Goal: Task Accomplishment & Management: Manage account settings

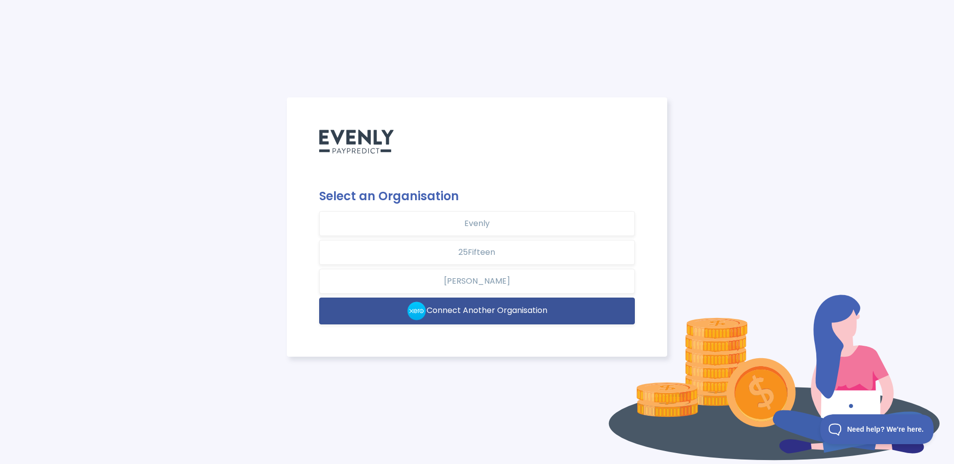
click at [493, 308] on span "Connect Another Organisation" at bounding box center [486, 310] width 121 height 11
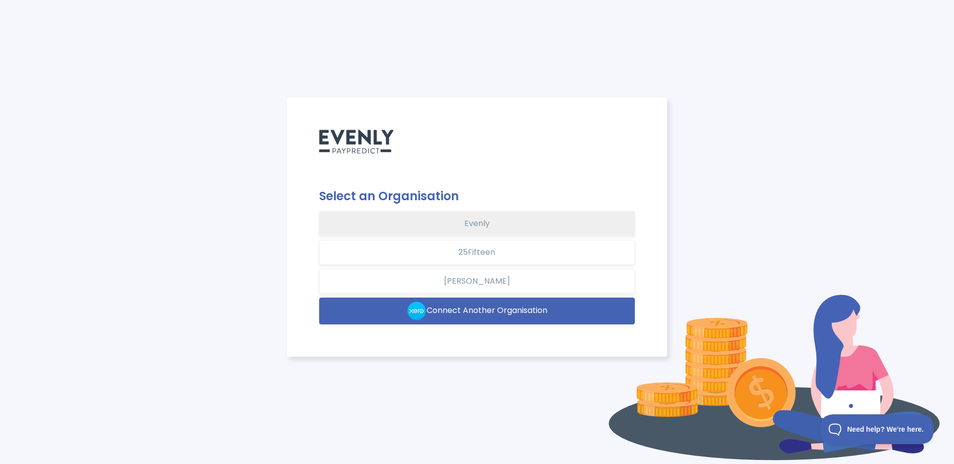
click at [433, 231] on button "Evenly" at bounding box center [477, 223] width 316 height 25
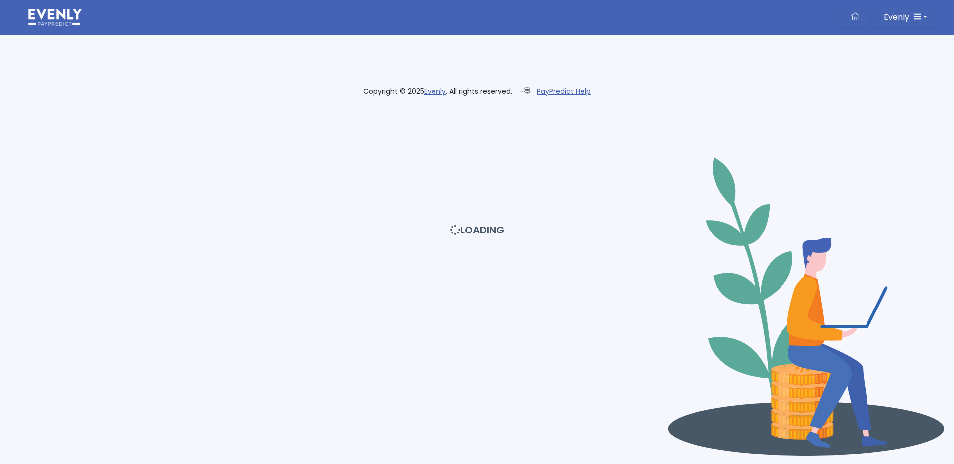
click at [920, 21] on div "LOADING" at bounding box center [476, 232] width 965 height 464
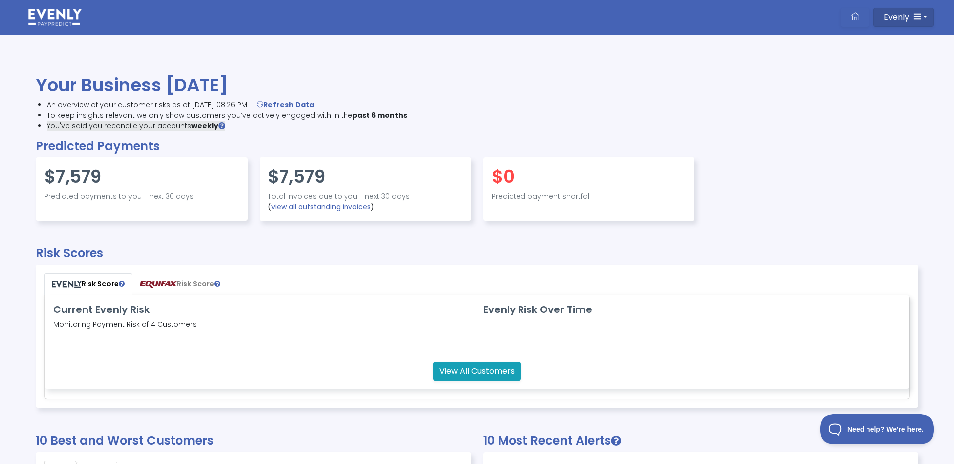
click at [921, 18] on button "Evenly" at bounding box center [903, 17] width 60 height 19
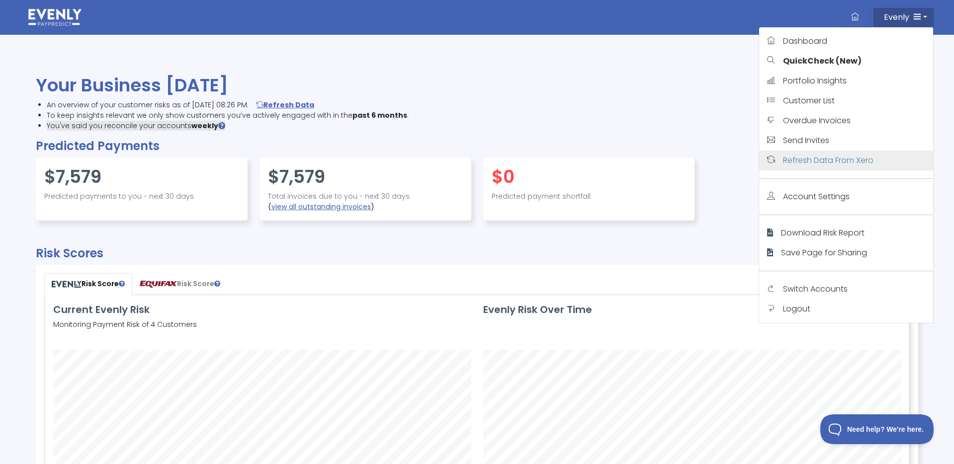
scroll to position [234, 863]
click at [845, 313] on link "Logout" at bounding box center [846, 309] width 174 height 20
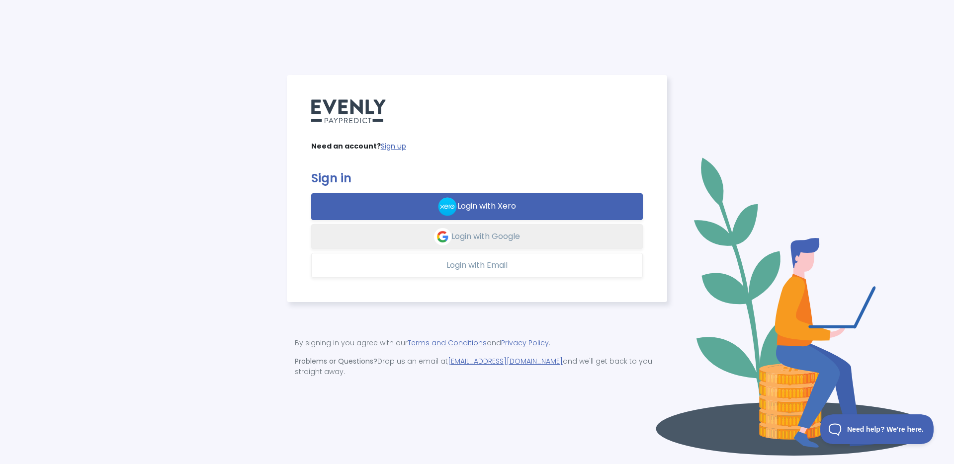
click at [495, 247] on button "Login with Google" at bounding box center [477, 236] width 332 height 25
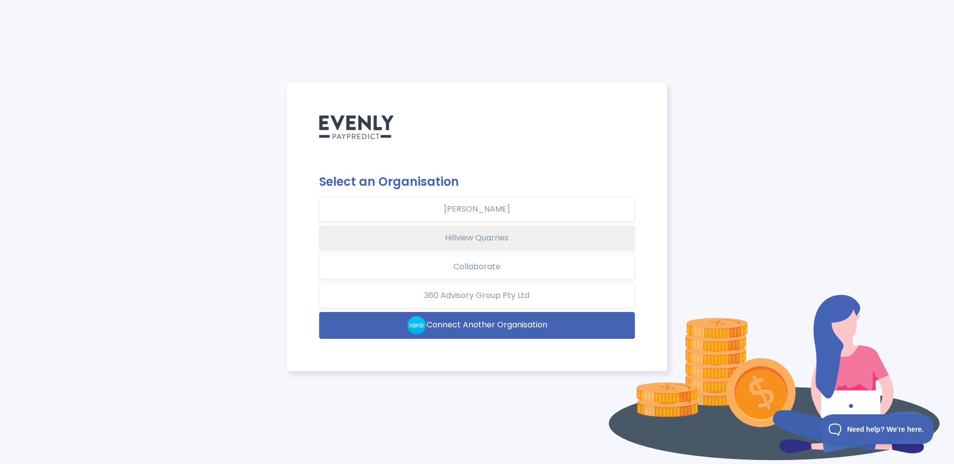
click at [519, 237] on button "Hillview Quarries" at bounding box center [477, 238] width 316 height 25
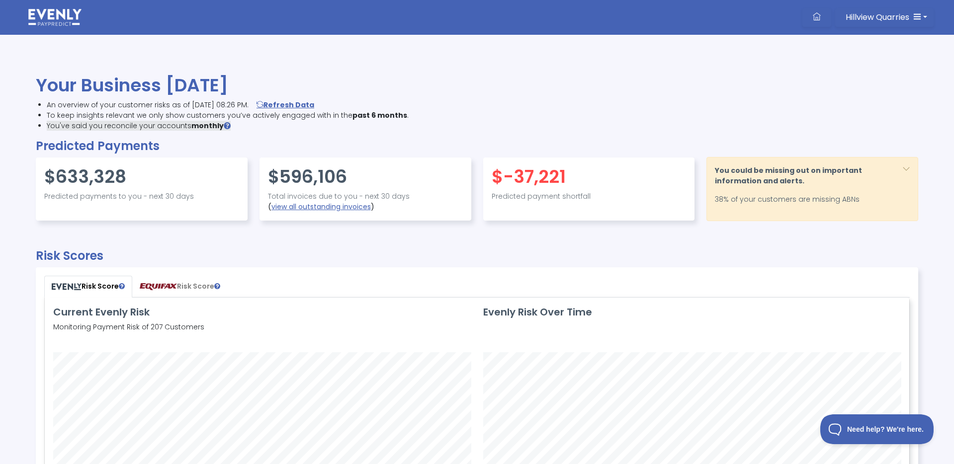
scroll to position [234, 863]
click at [909, 21] on button "Hillview Quarries" at bounding box center [884, 17] width 98 height 19
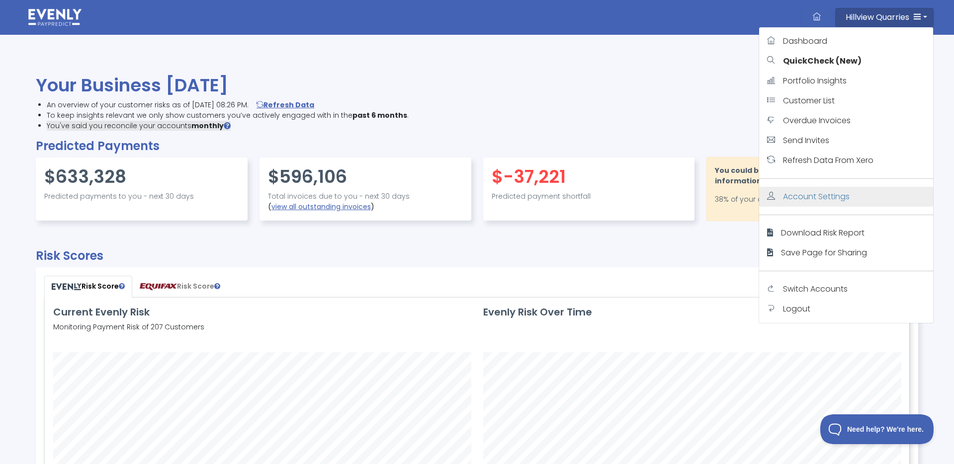
click at [847, 195] on span "Account Settings" at bounding box center [816, 196] width 67 height 11
select select "monthly"
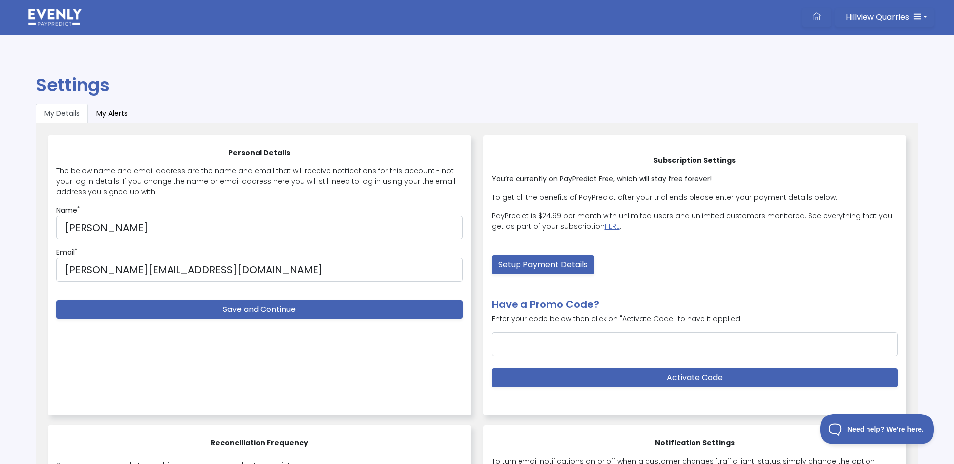
scroll to position [1, 0]
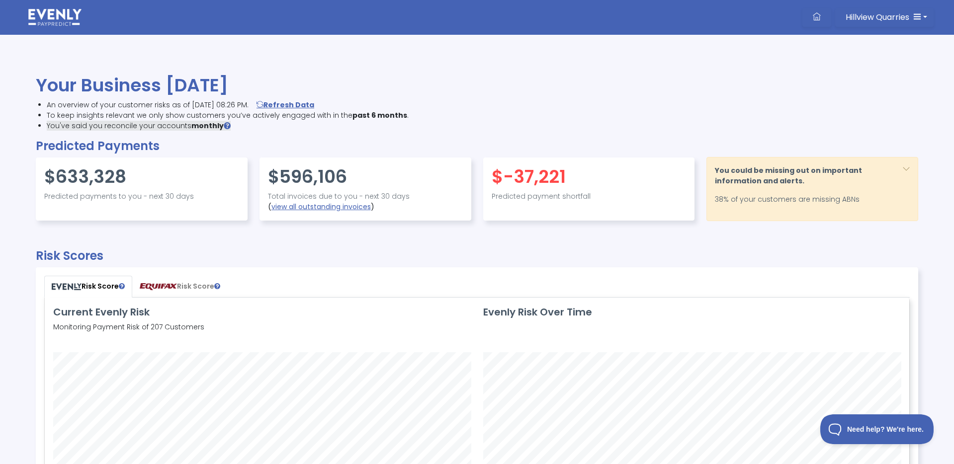
scroll to position [234, 863]
click at [925, 15] on button "Hillview Quarries" at bounding box center [884, 17] width 98 height 19
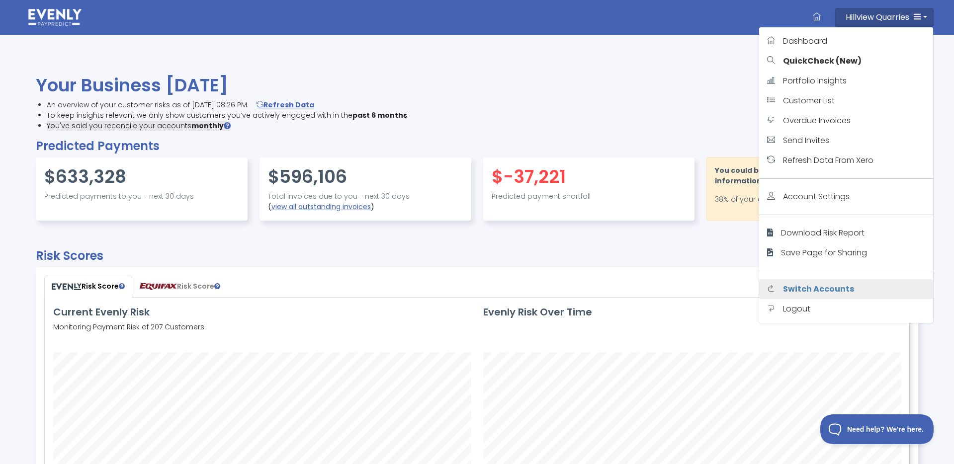
click at [841, 291] on span "Switch Accounts" at bounding box center [818, 288] width 71 height 11
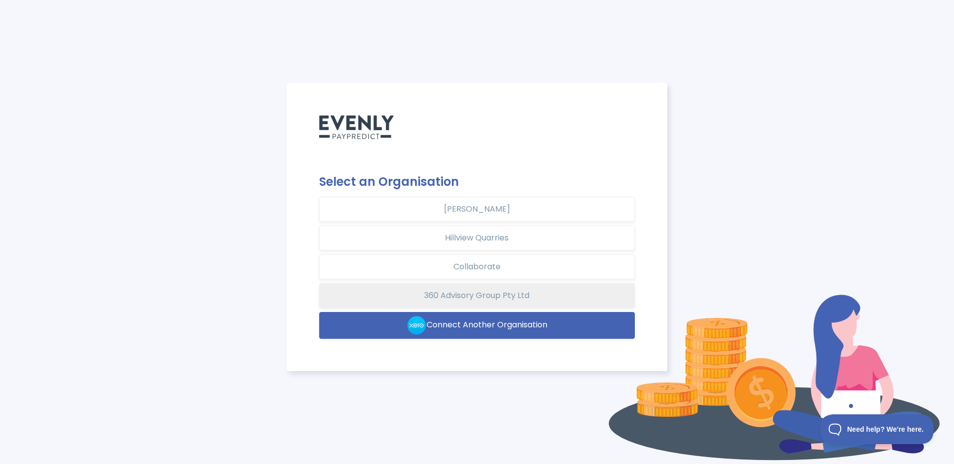
click at [522, 297] on button "360 Advisory Group Pty Ltd" at bounding box center [477, 295] width 316 height 25
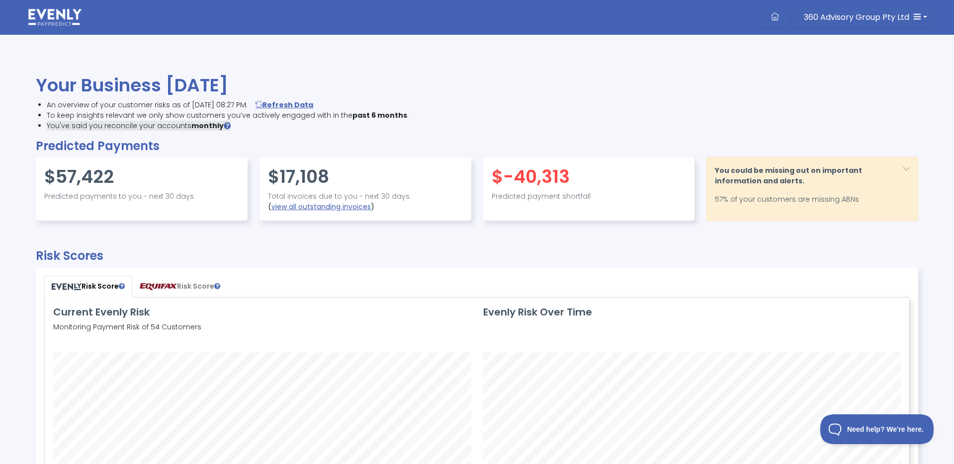
scroll to position [234, 863]
click at [360, 209] on link "view all outstanding invoices" at bounding box center [320, 207] width 99 height 10
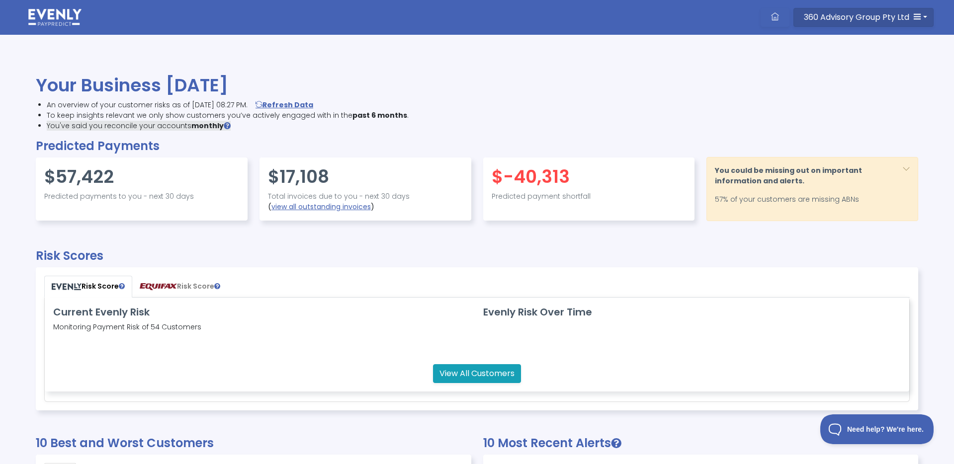
click at [880, 18] on span "360 Advisory Group Pty Ltd" at bounding box center [855, 16] width 105 height 11
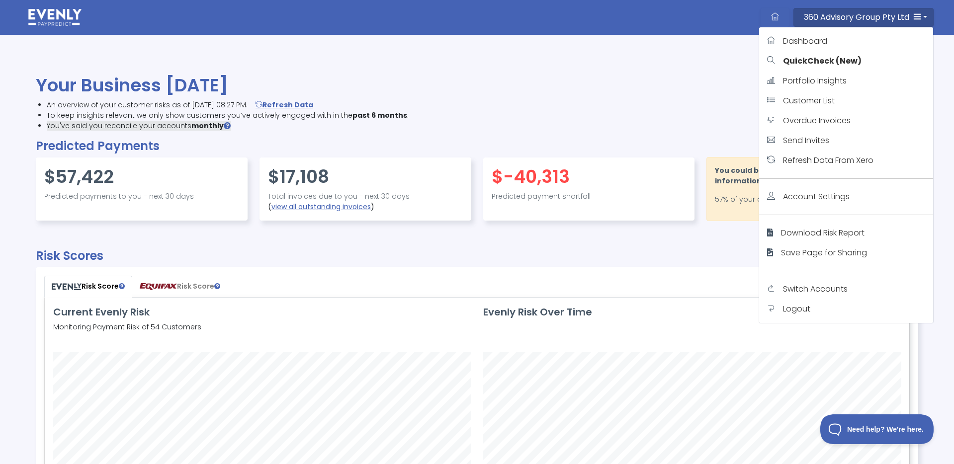
click at [836, 292] on span "Switch Accounts" at bounding box center [815, 288] width 65 height 11
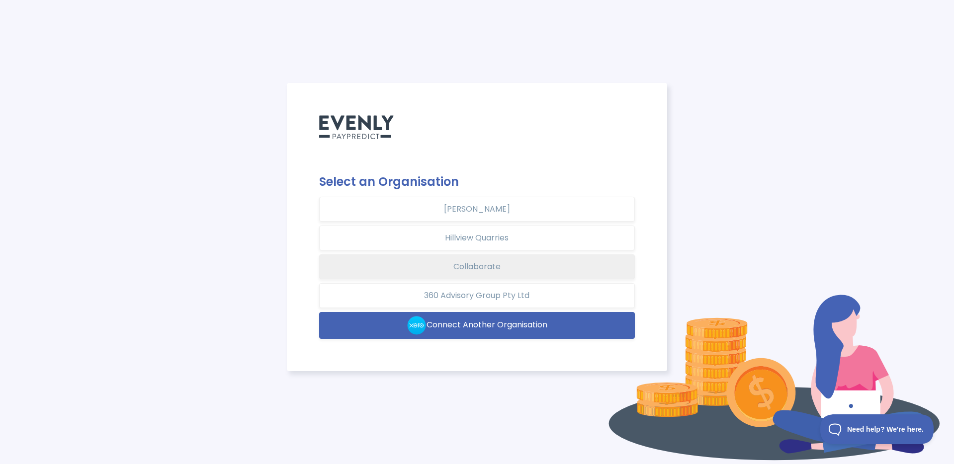
click at [499, 272] on button "Collaborate" at bounding box center [477, 266] width 316 height 25
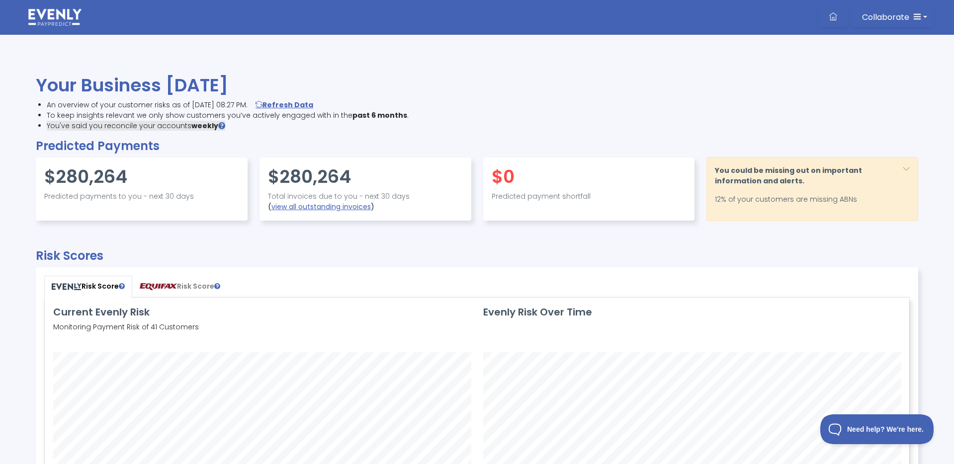
scroll to position [234, 863]
click at [345, 208] on link "view all outstanding invoices" at bounding box center [320, 207] width 99 height 10
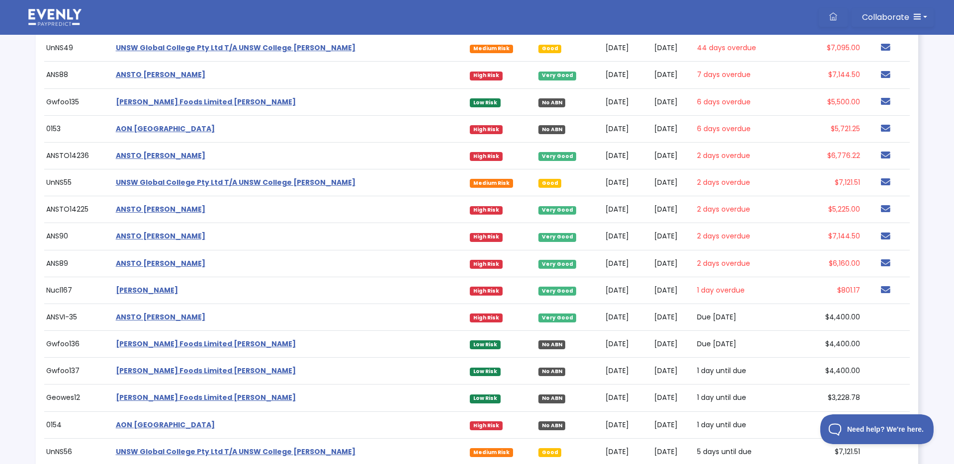
scroll to position [125, 0]
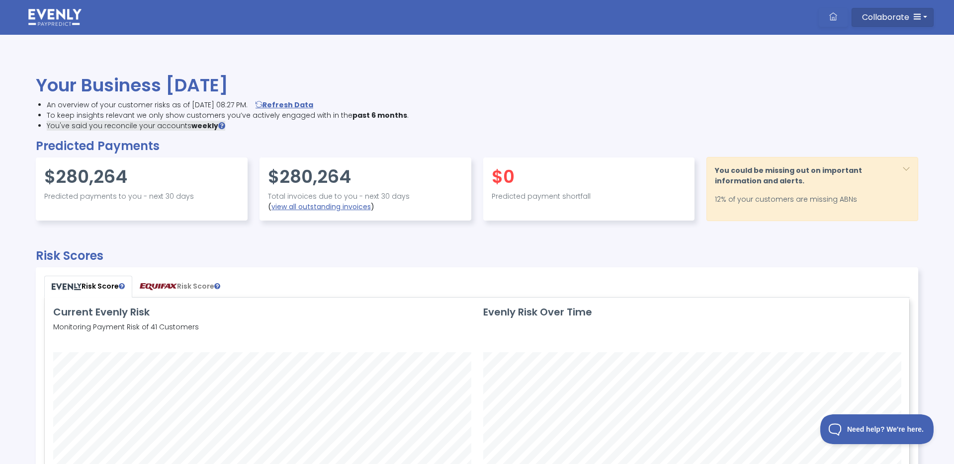
click at [892, 14] on span "Collaborate" at bounding box center [885, 16] width 47 height 11
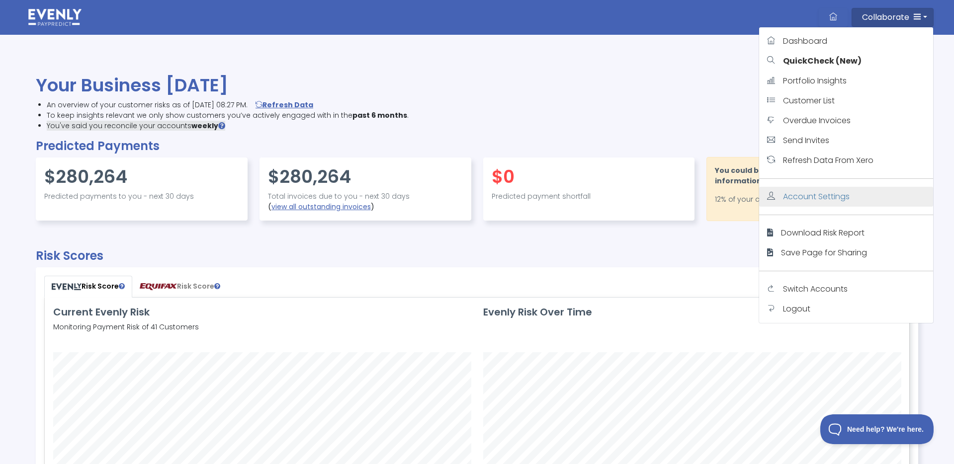
click at [826, 196] on span "Account Settings" at bounding box center [816, 196] width 67 height 11
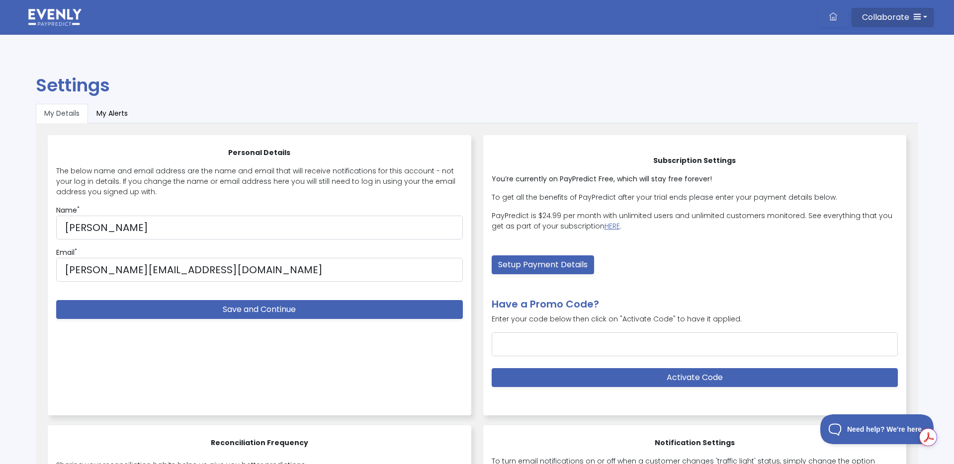
drag, startPoint x: 899, startPoint y: 16, endPoint x: 892, endPoint y: 23, distance: 9.9
click at [899, 16] on span "Collaborate" at bounding box center [885, 16] width 47 height 11
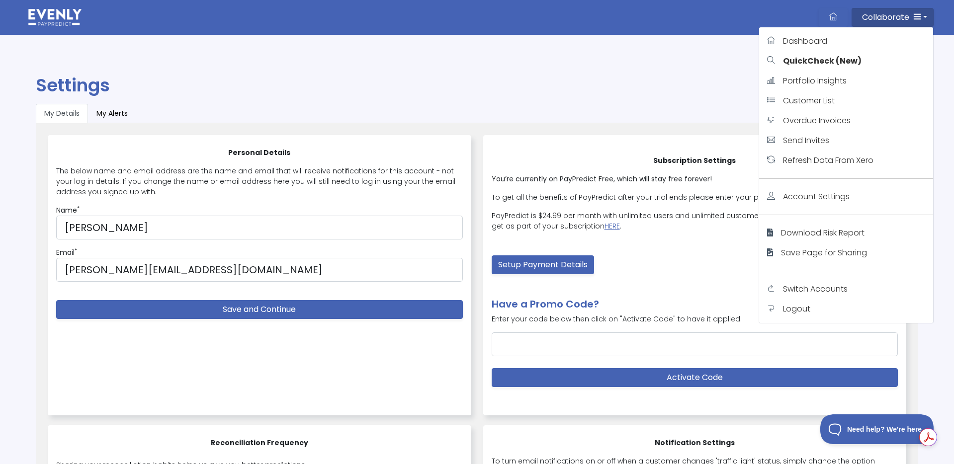
click at [834, 281] on link "Switch Accounts" at bounding box center [846, 289] width 174 height 20
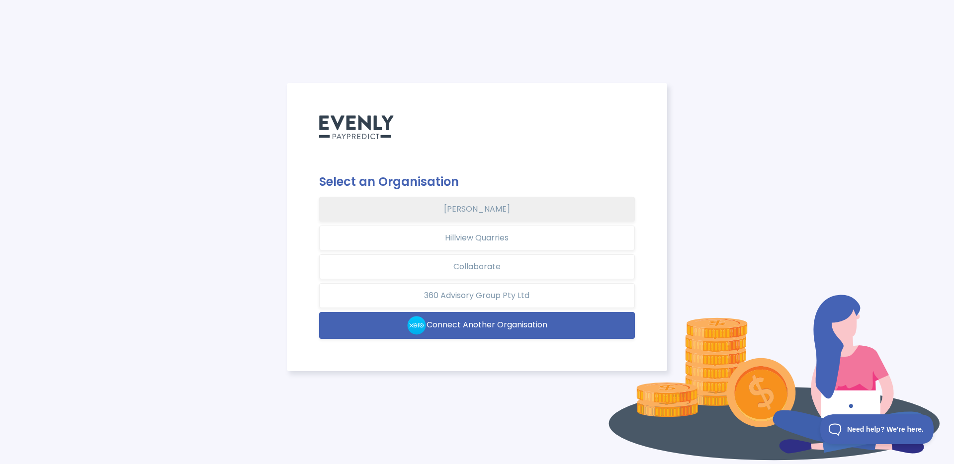
click at [479, 216] on button "[PERSON_NAME]" at bounding box center [477, 209] width 316 height 25
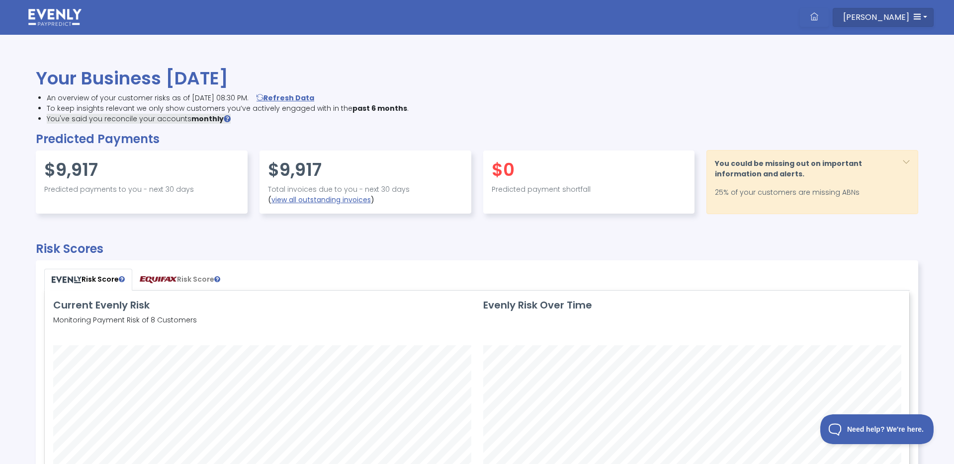
scroll to position [234, 863]
click at [904, 15] on span "Silvana Azzi Heras" at bounding box center [876, 16] width 66 height 11
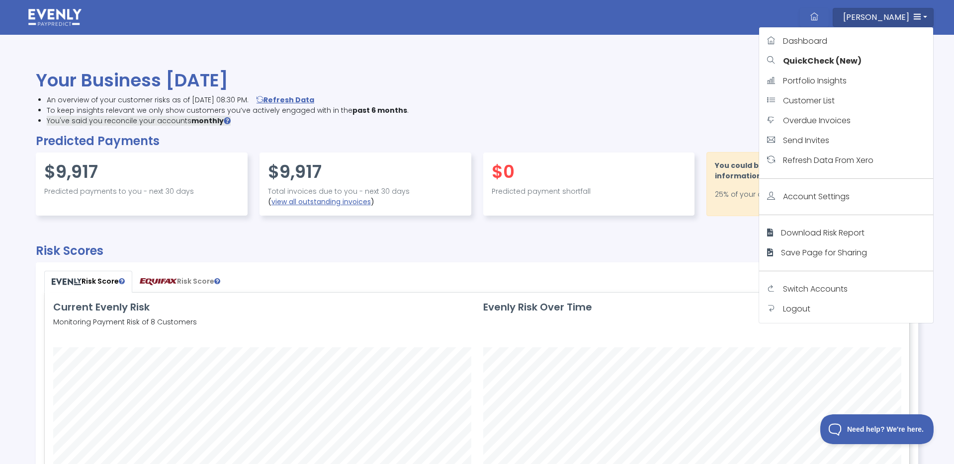
click at [842, 292] on span "Switch Accounts" at bounding box center [815, 288] width 65 height 11
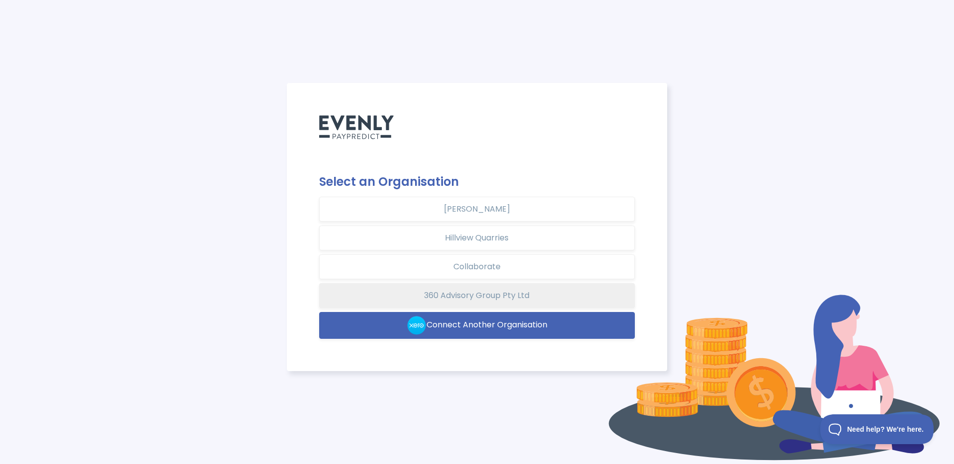
click at [496, 295] on button "360 Advisory Group Pty Ltd" at bounding box center [477, 295] width 316 height 25
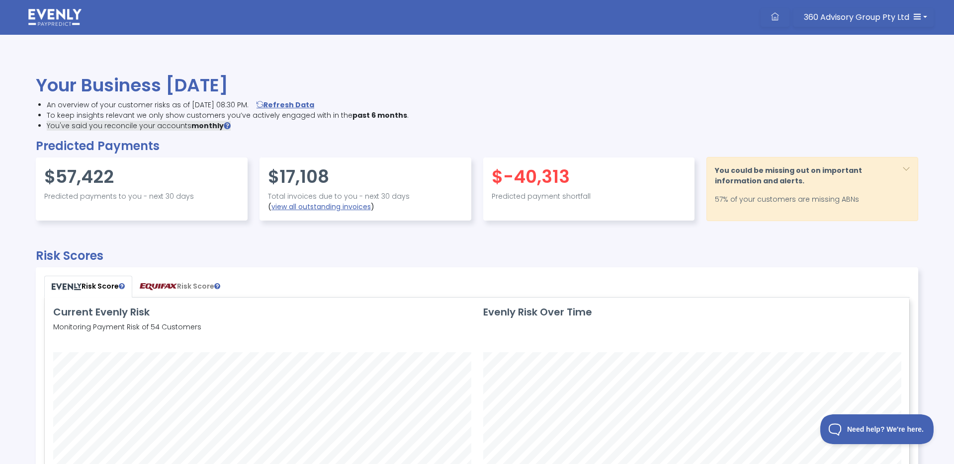
scroll to position [234, 863]
click at [912, 21] on button "360 Advisory Group Pty Ltd" at bounding box center [863, 17] width 140 height 19
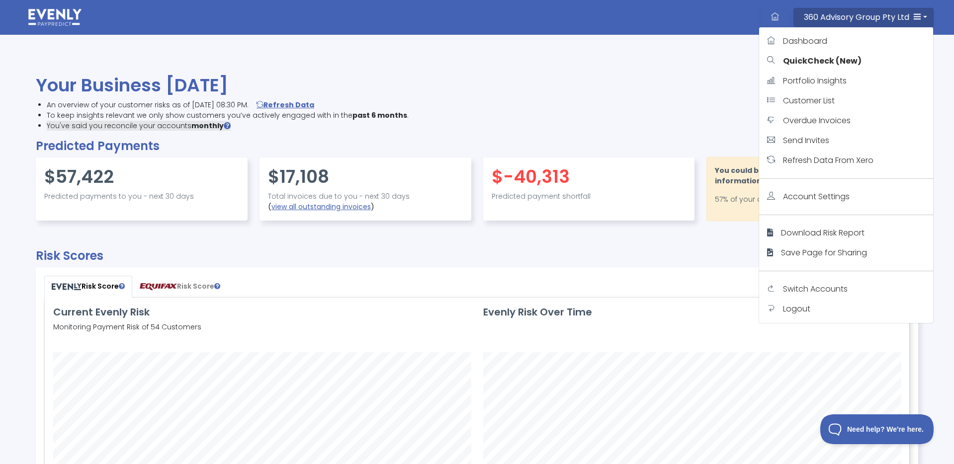
click at [838, 286] on span "Switch Accounts" at bounding box center [815, 288] width 65 height 11
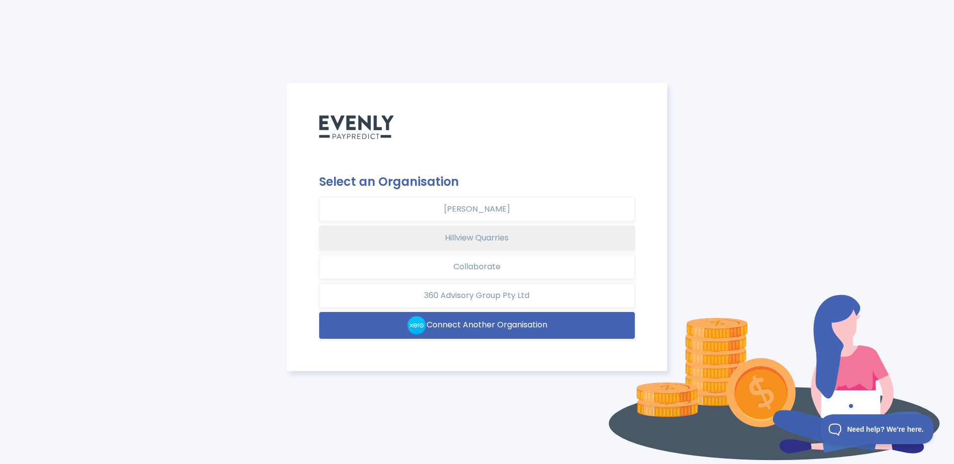
click at [513, 236] on button "Hillview Quarries" at bounding box center [477, 238] width 316 height 25
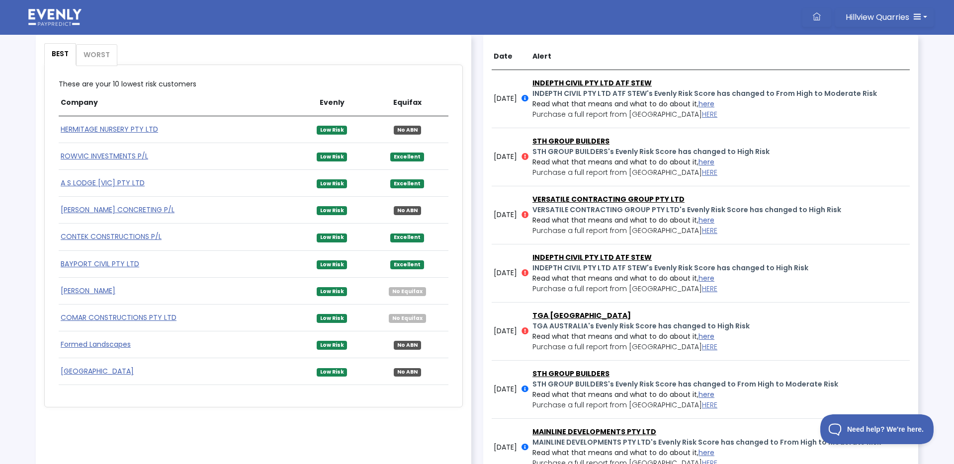
scroll to position [560, 0]
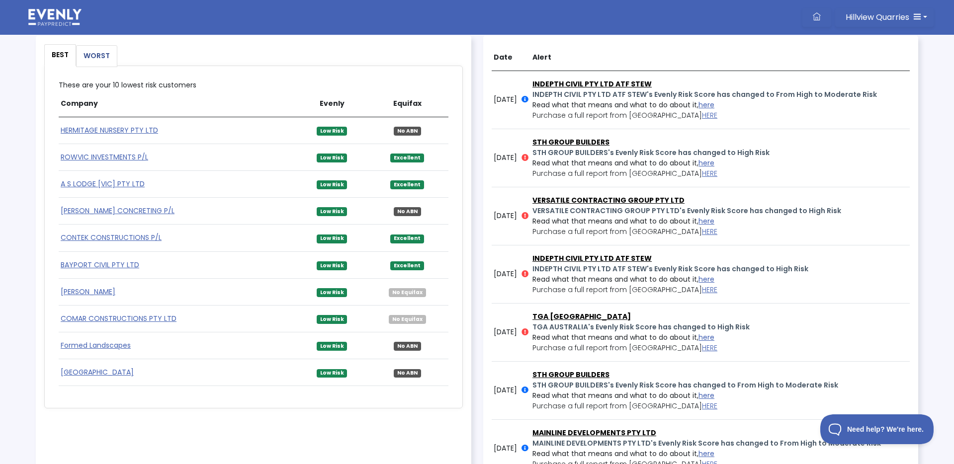
click at [94, 54] on link "WORST" at bounding box center [97, 56] width 40 height 21
